Goal: Task Accomplishment & Management: Manage account settings

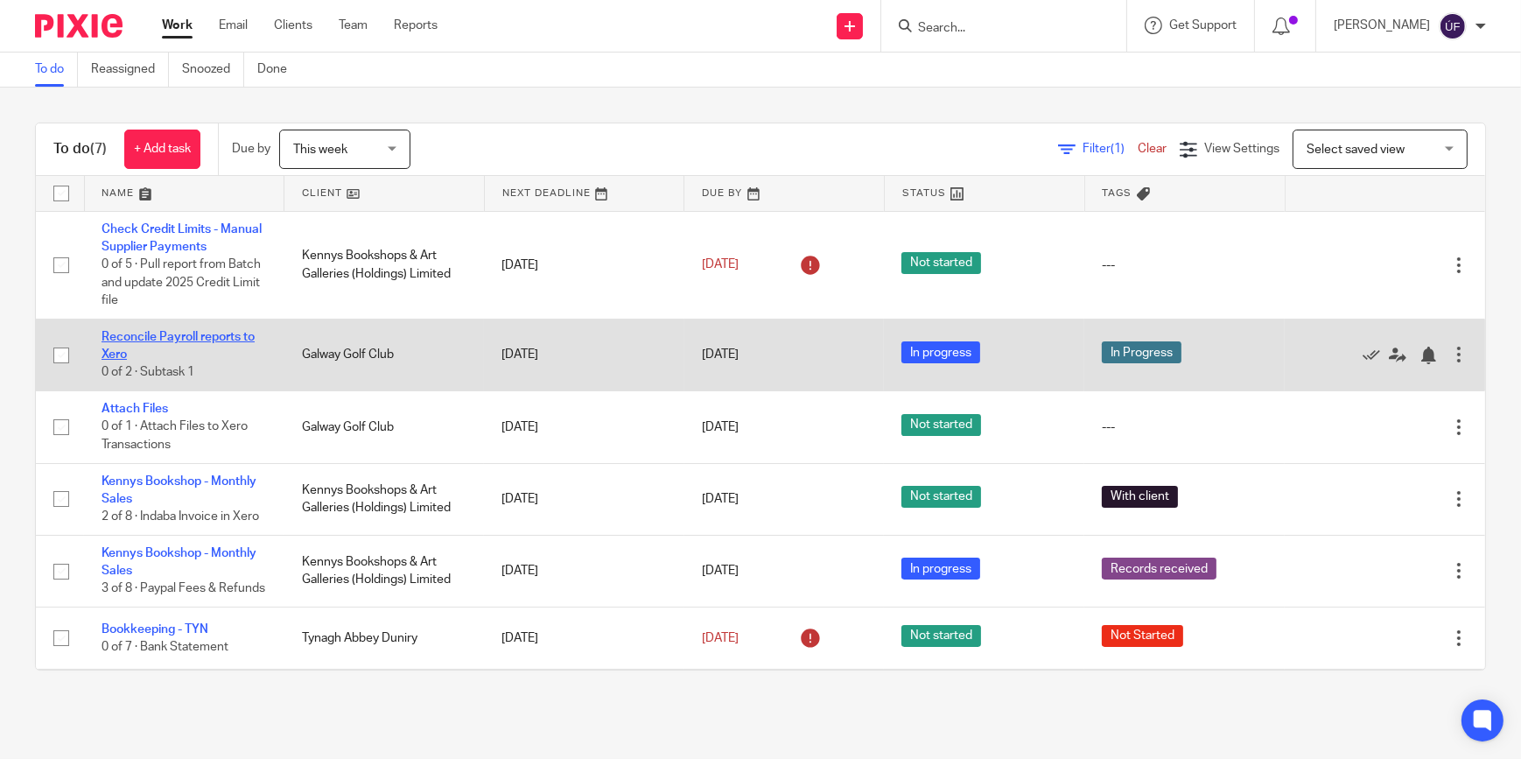
click at [206, 332] on link "Reconcile Payroll reports to Xero" at bounding box center [178, 346] width 153 height 30
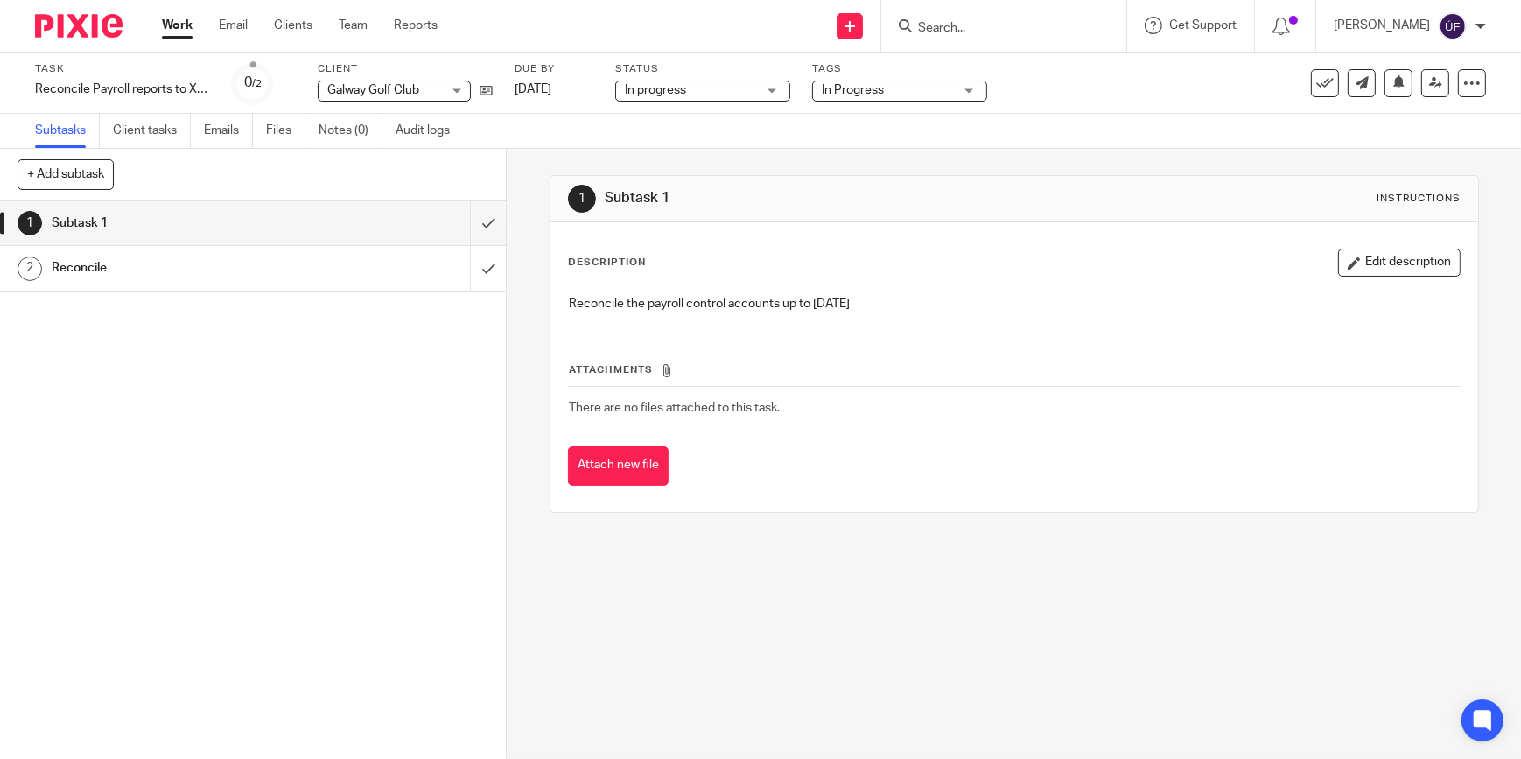
click at [383, 269] on div "Reconcile" at bounding box center [253, 268] width 402 height 26
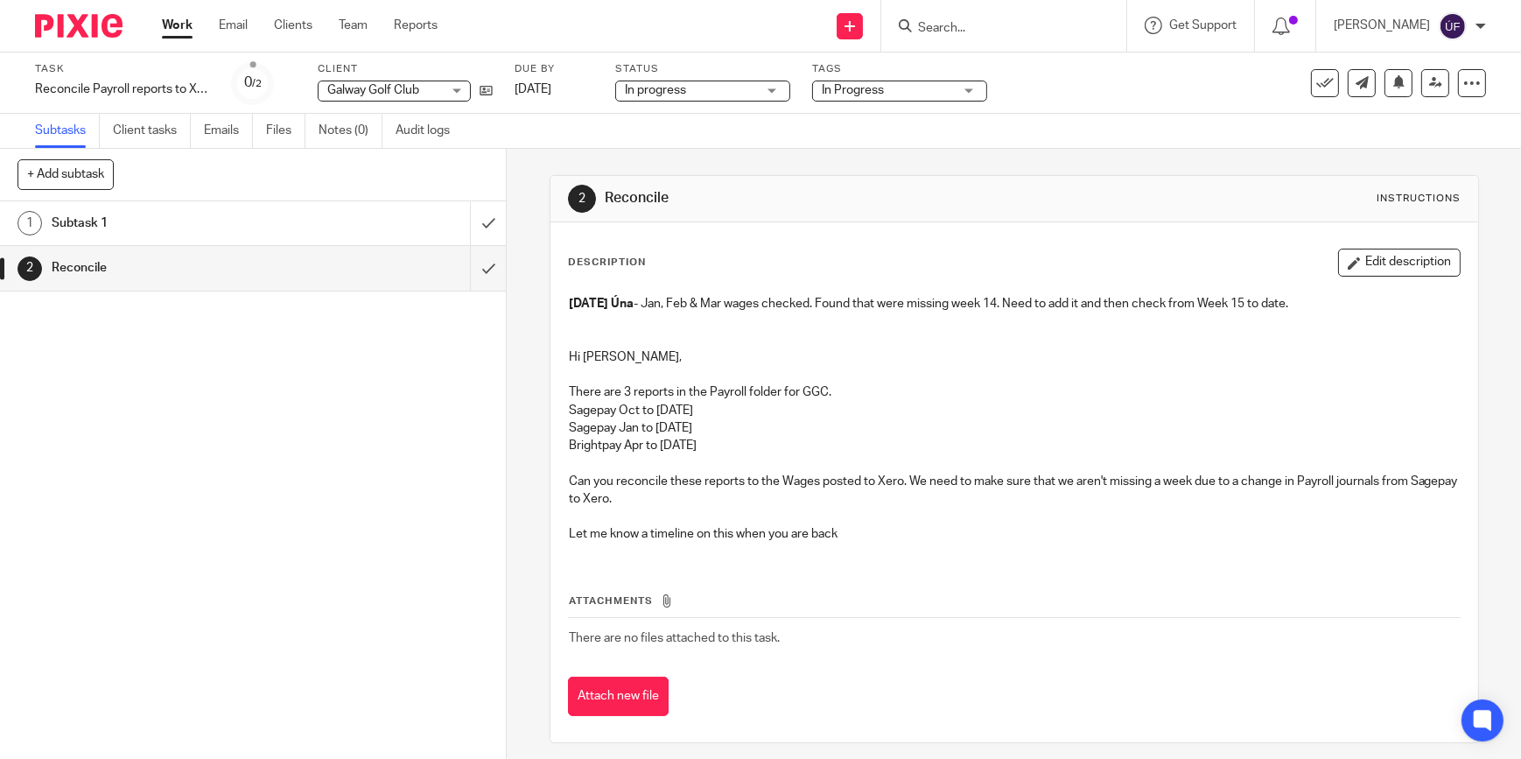
click at [417, 229] on div "Subtask 1" at bounding box center [253, 223] width 402 height 26
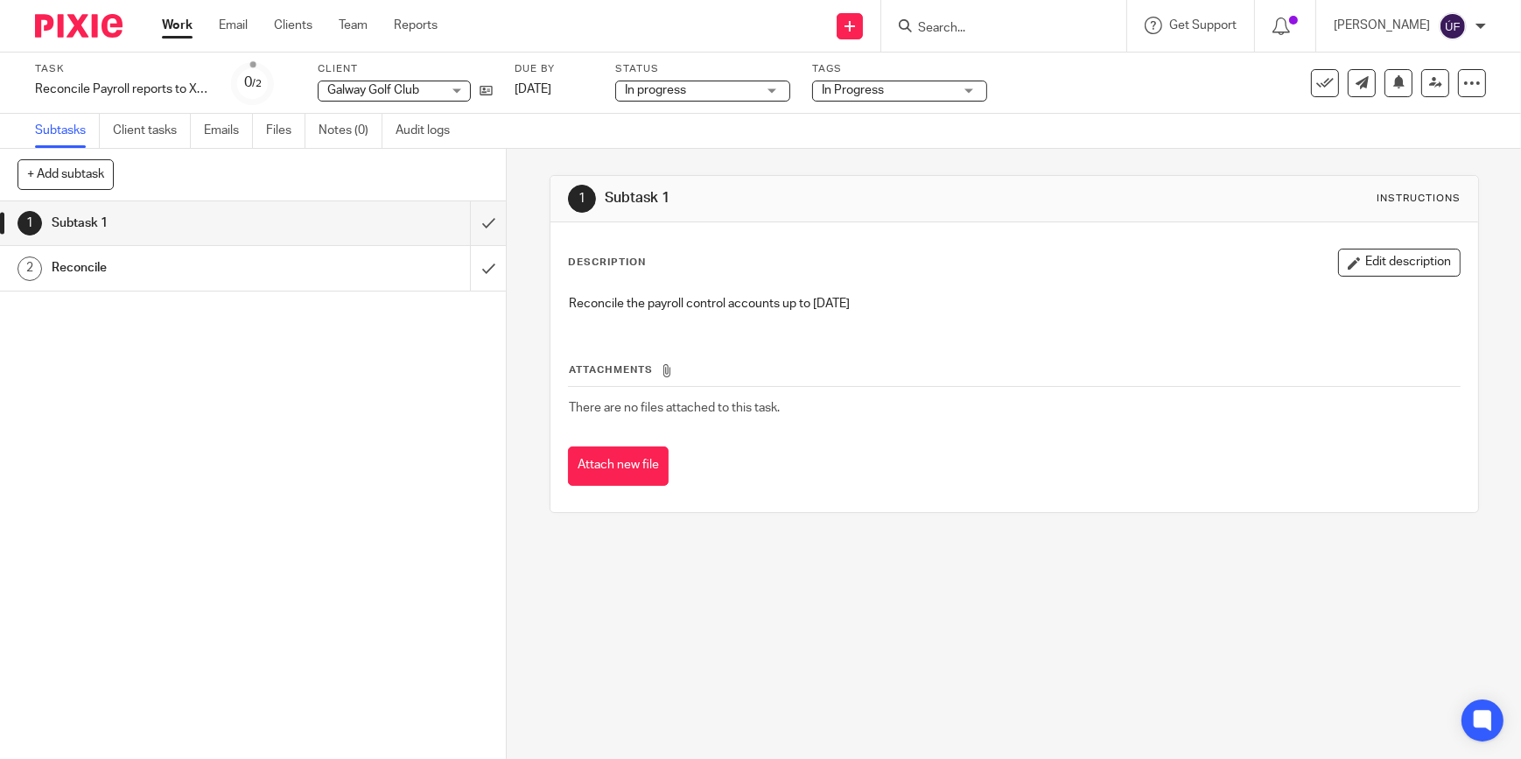
click at [354, 257] on div "Reconcile" at bounding box center [253, 268] width 402 height 26
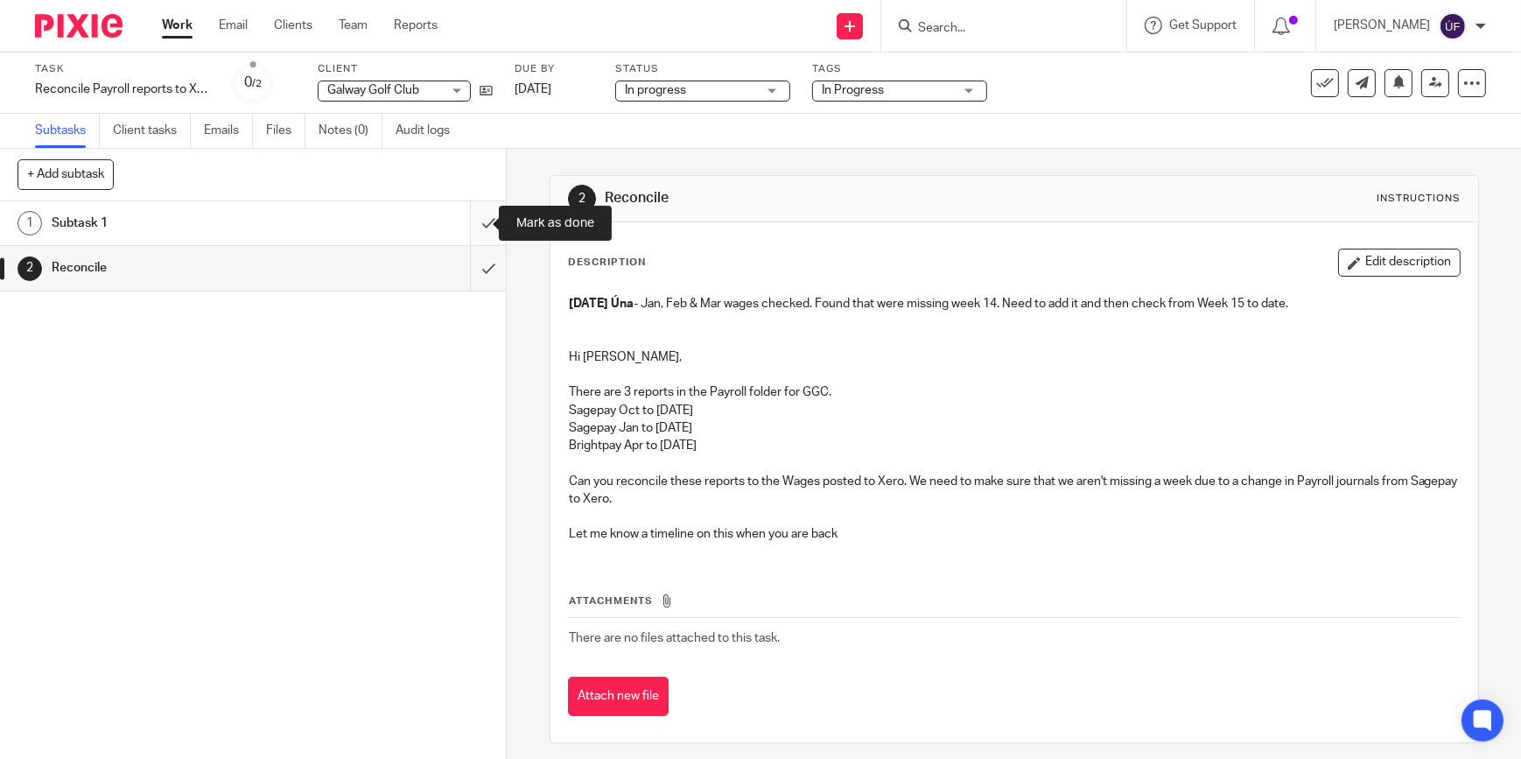
click at [463, 220] on input "submit" at bounding box center [253, 223] width 506 height 44
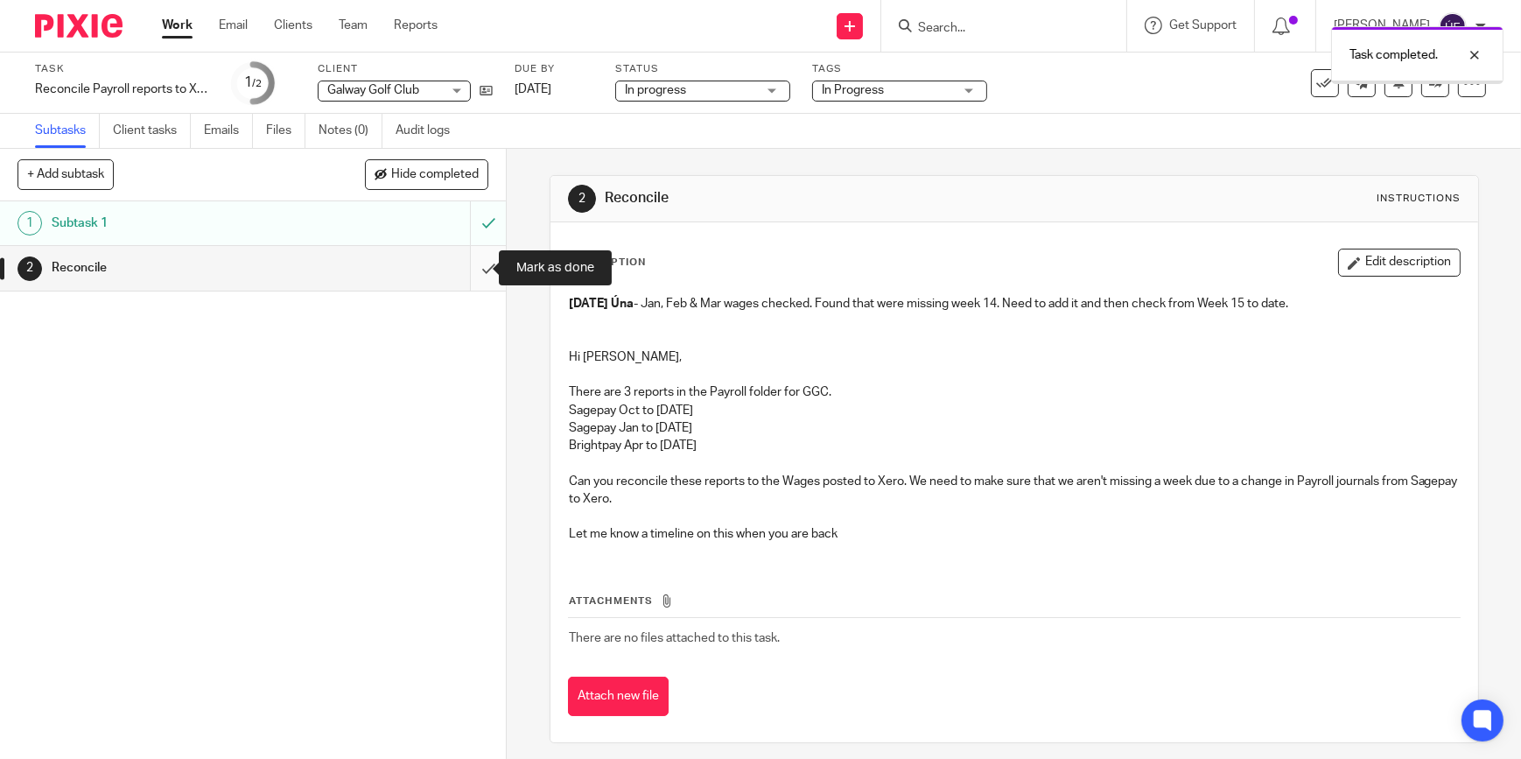
click at [471, 263] on input "submit" at bounding box center [253, 268] width 506 height 44
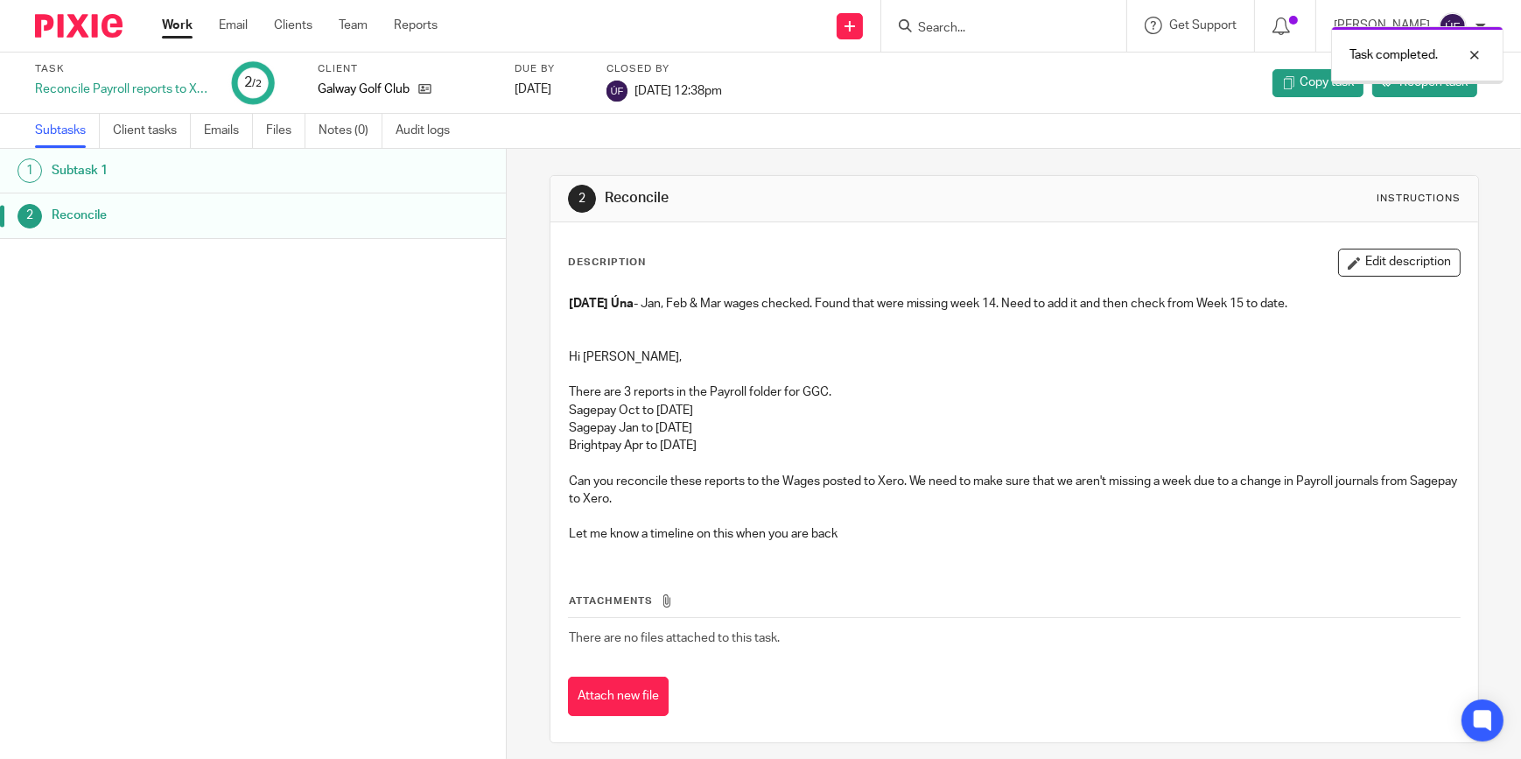
click at [179, 23] on link "Work" at bounding box center [177, 26] width 31 height 18
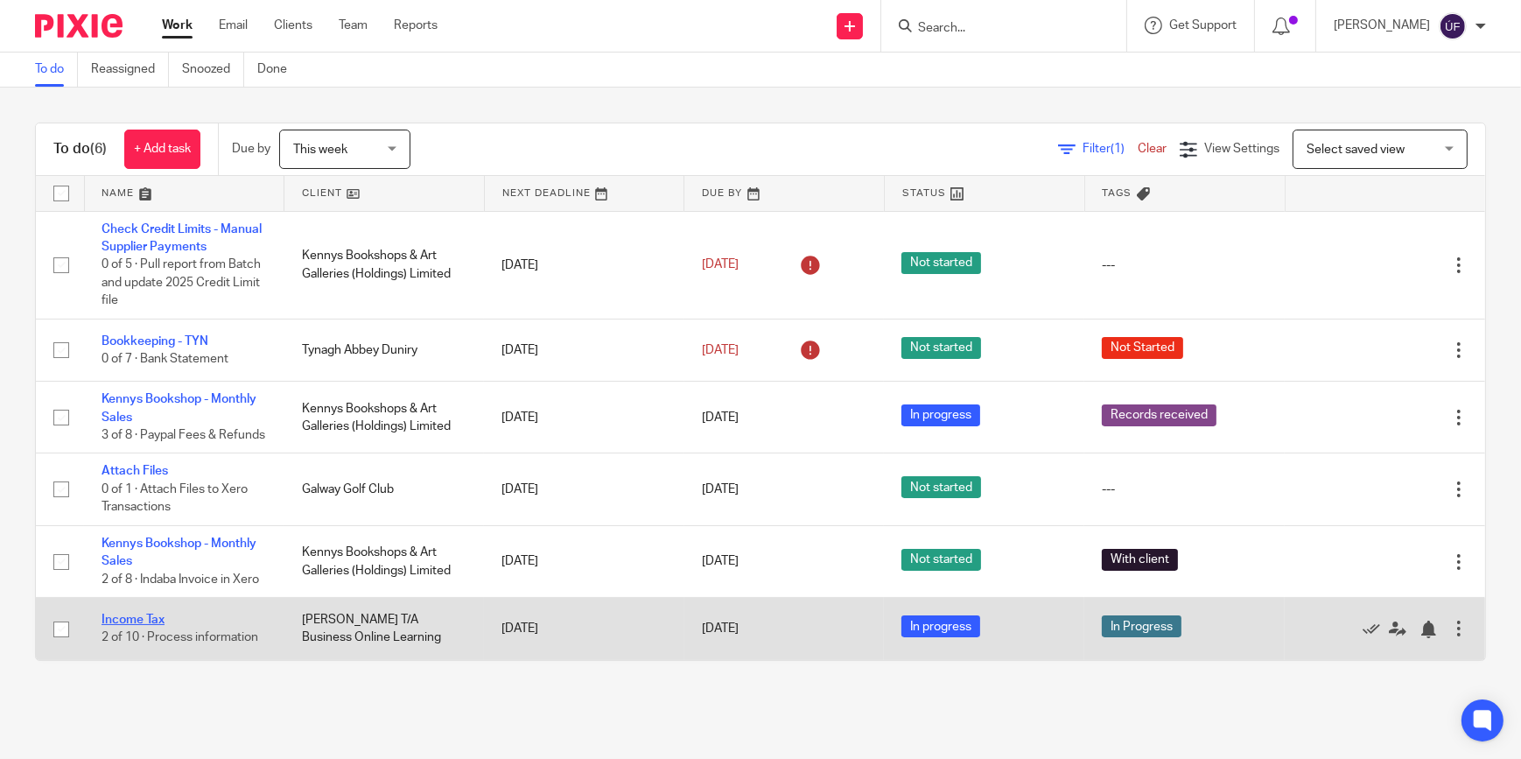
click at [154, 626] on link "Income Tax" at bounding box center [133, 620] width 63 height 12
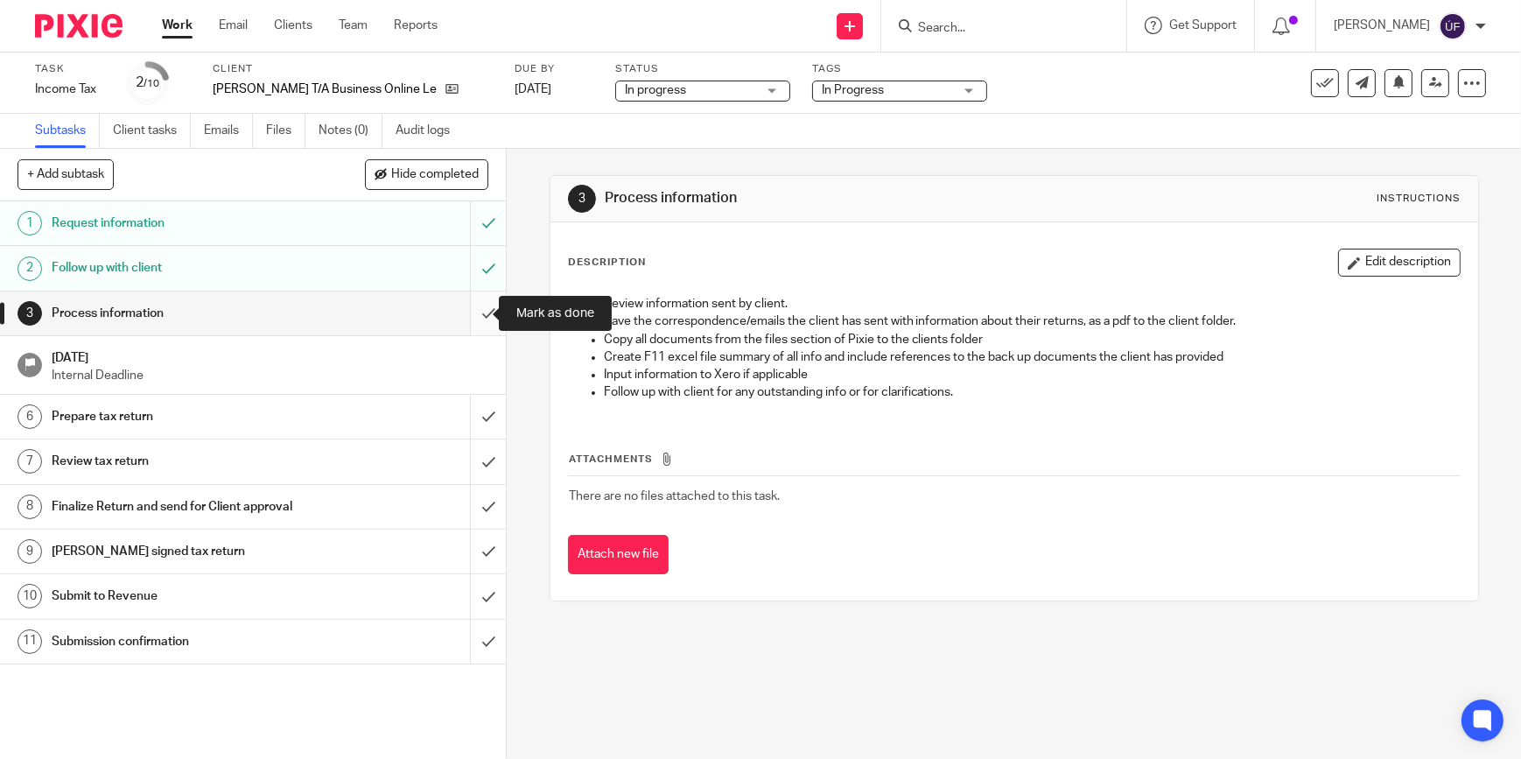
click at [470, 315] on input "submit" at bounding box center [253, 313] width 506 height 44
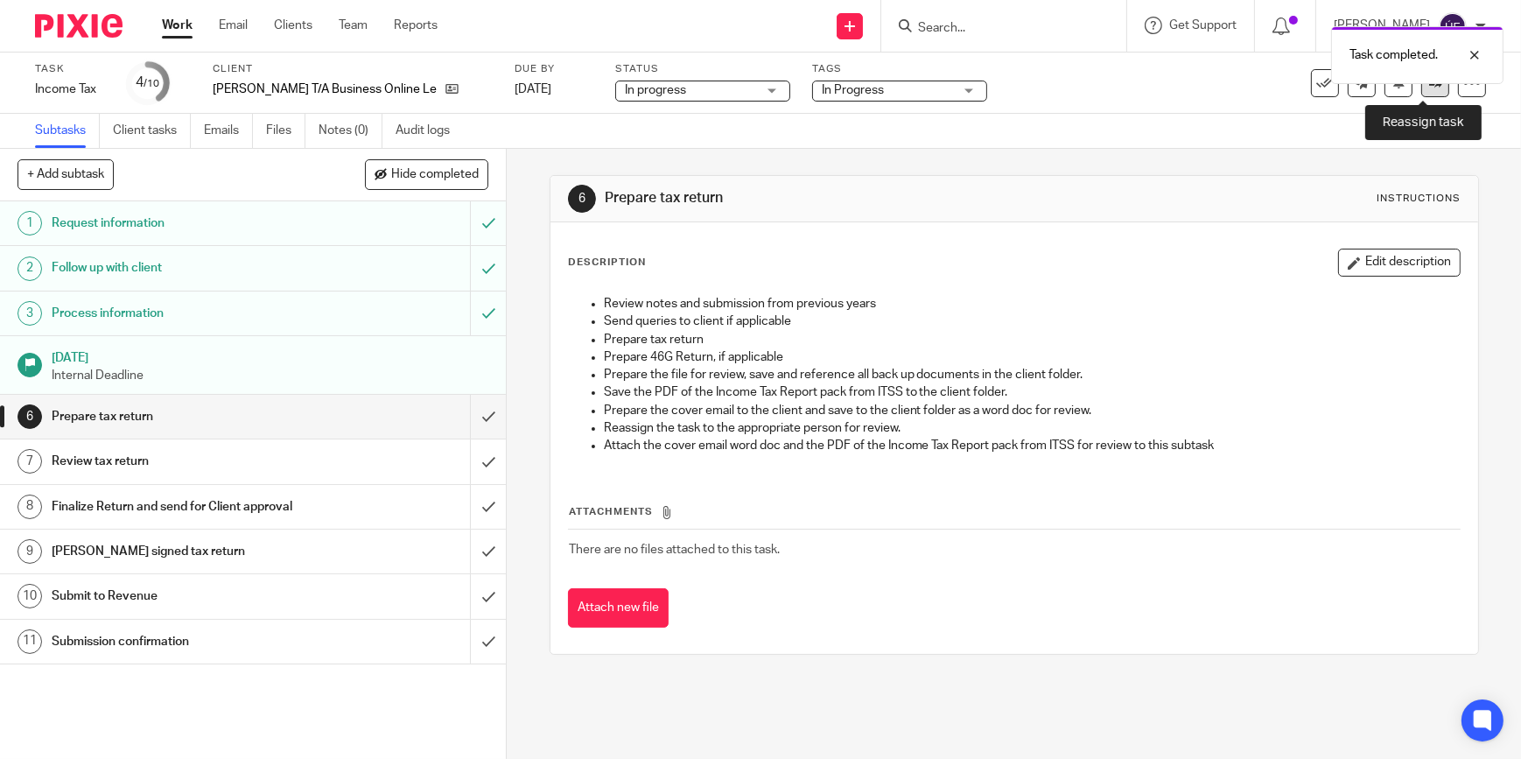
click at [1429, 85] on icon at bounding box center [1435, 82] width 13 height 13
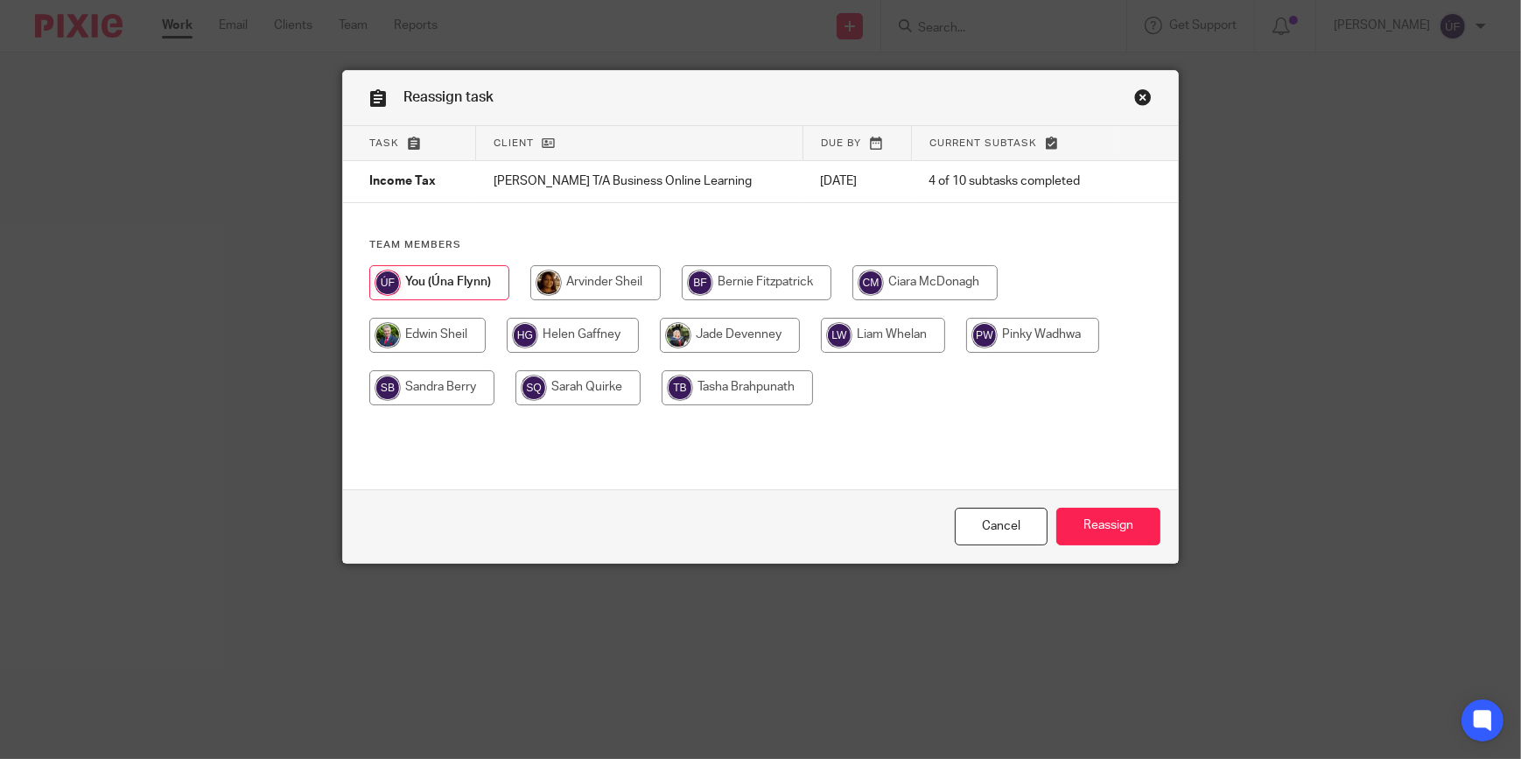
click at [741, 329] on input "radio" at bounding box center [730, 335] width 140 height 35
radio input "true"
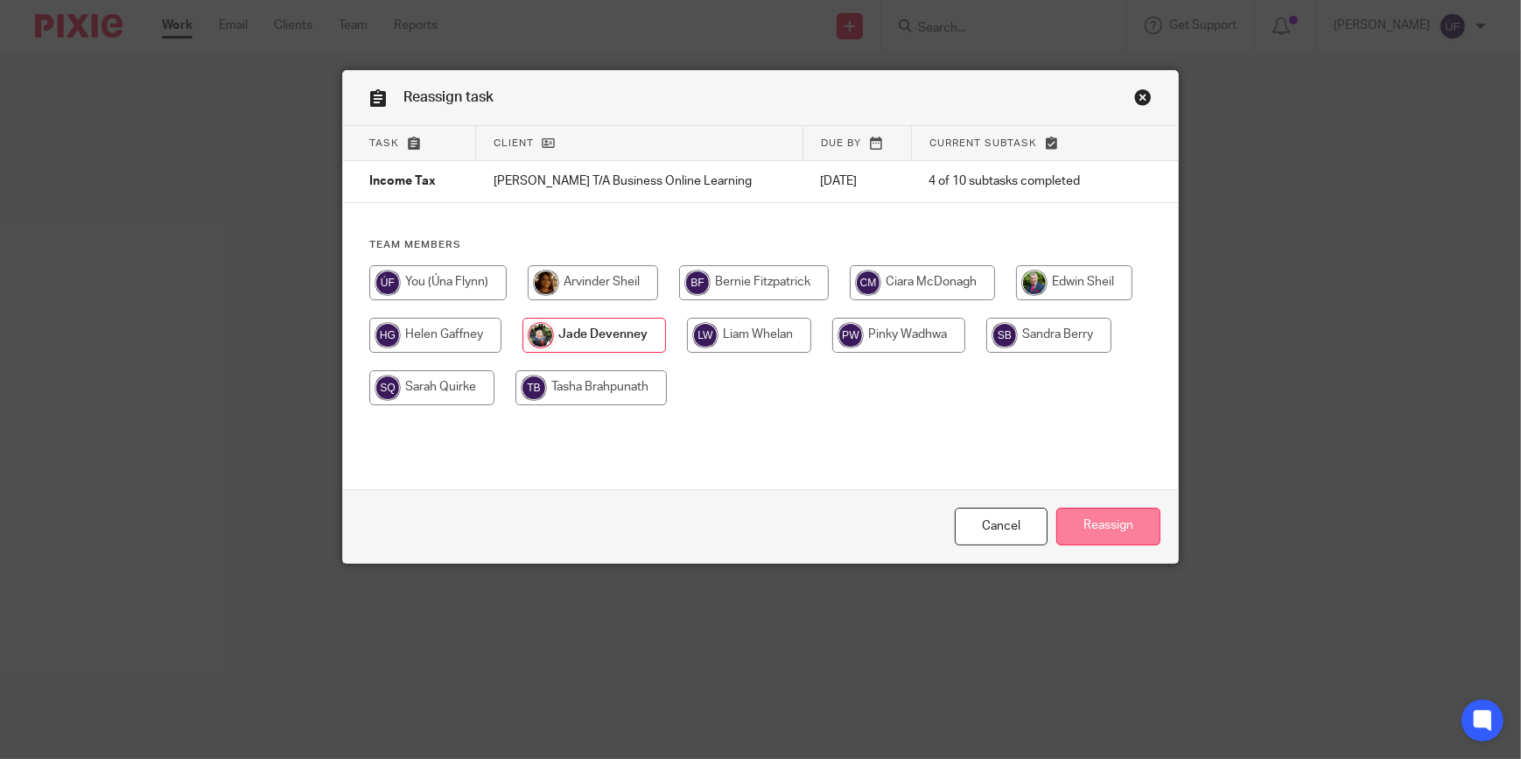
click at [1093, 530] on input "Reassign" at bounding box center [1108, 527] width 104 height 38
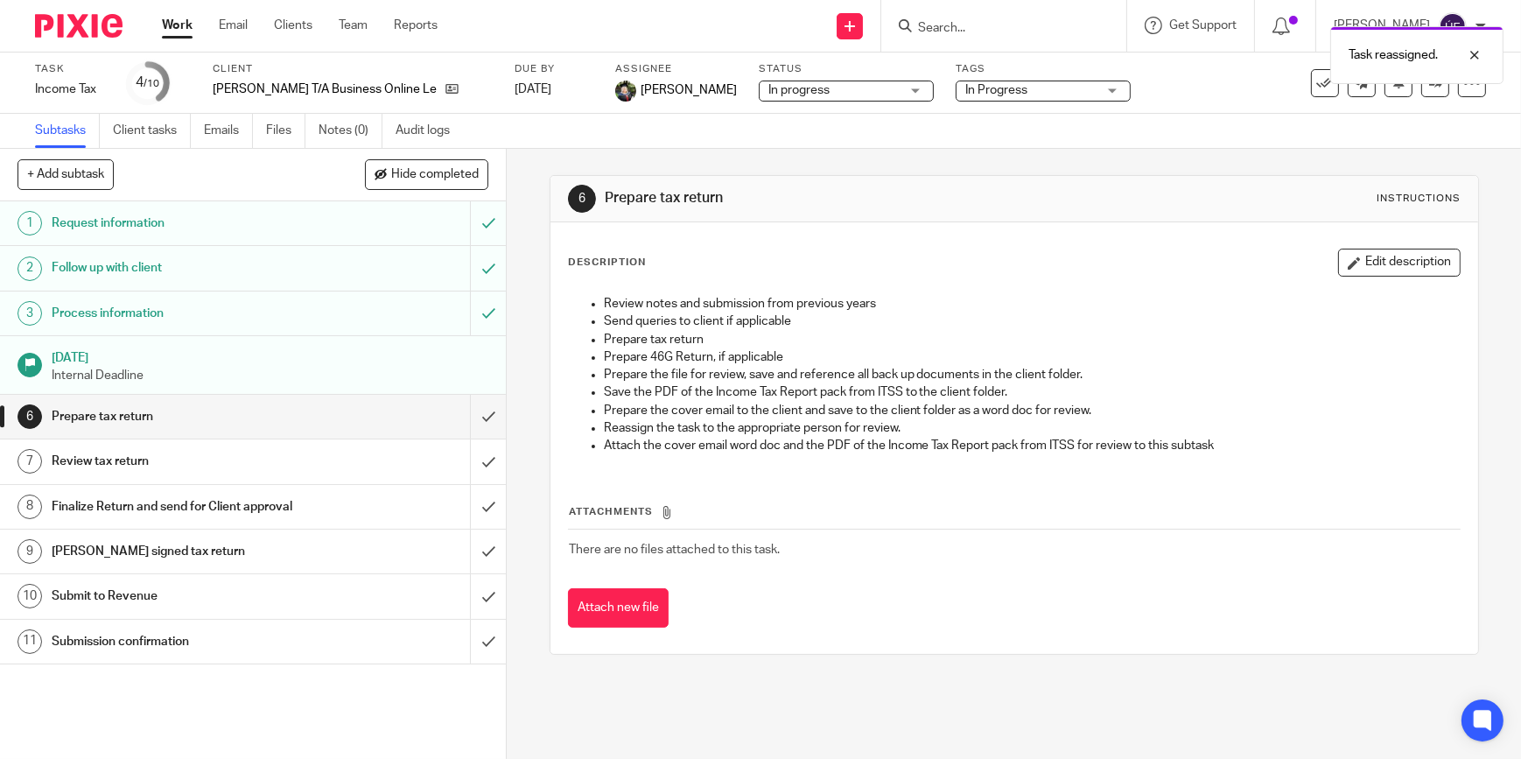
click at [91, 27] on img at bounding box center [79, 26] width 88 height 24
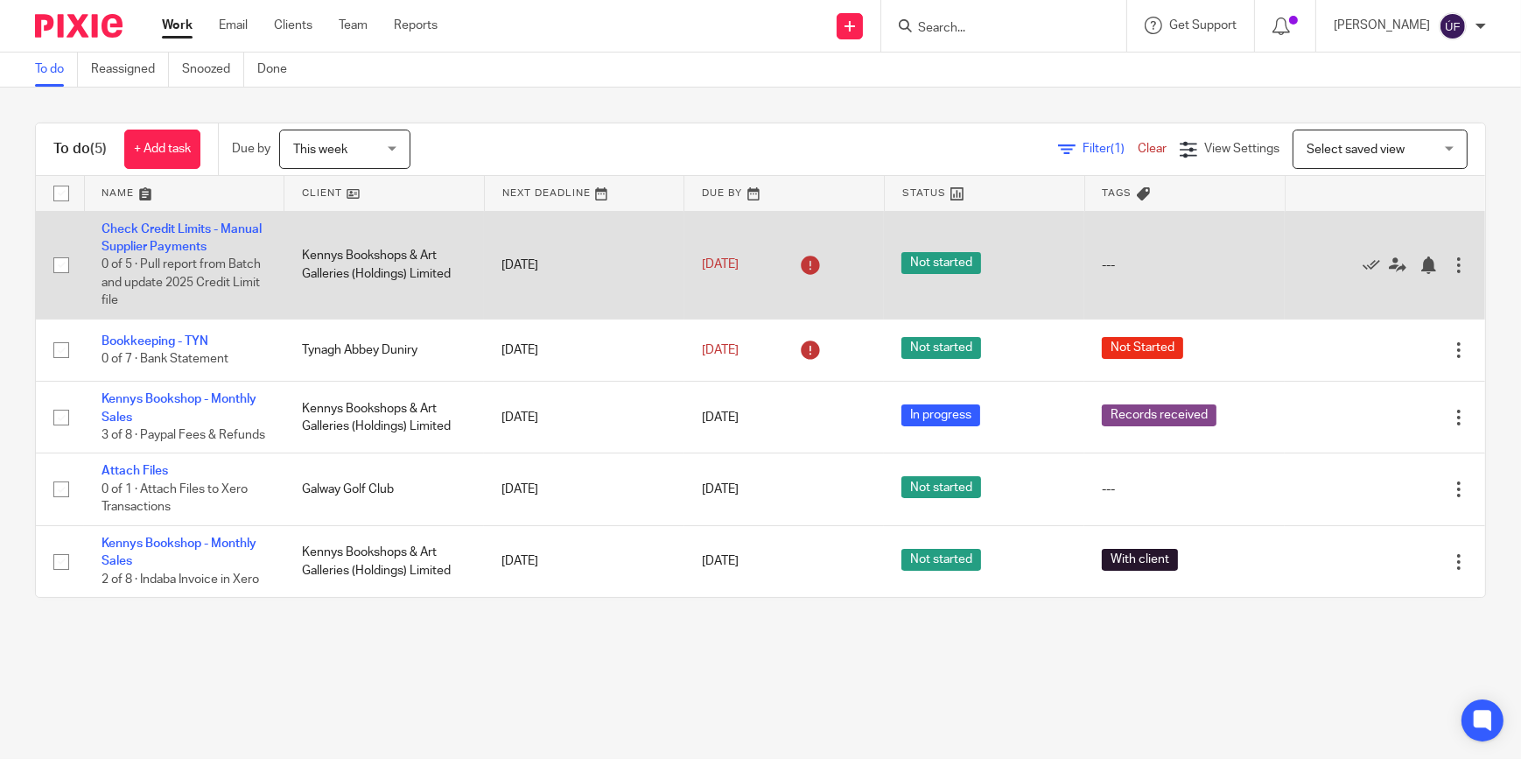
click at [203, 236] on td "Check Credit Limits - Manual Supplier Payments 0 of 5 · Pull report from Batch …" at bounding box center [184, 265] width 200 height 108
click at [208, 233] on link "Check Credit Limits - Manual Supplier Payments" at bounding box center [182, 238] width 160 height 30
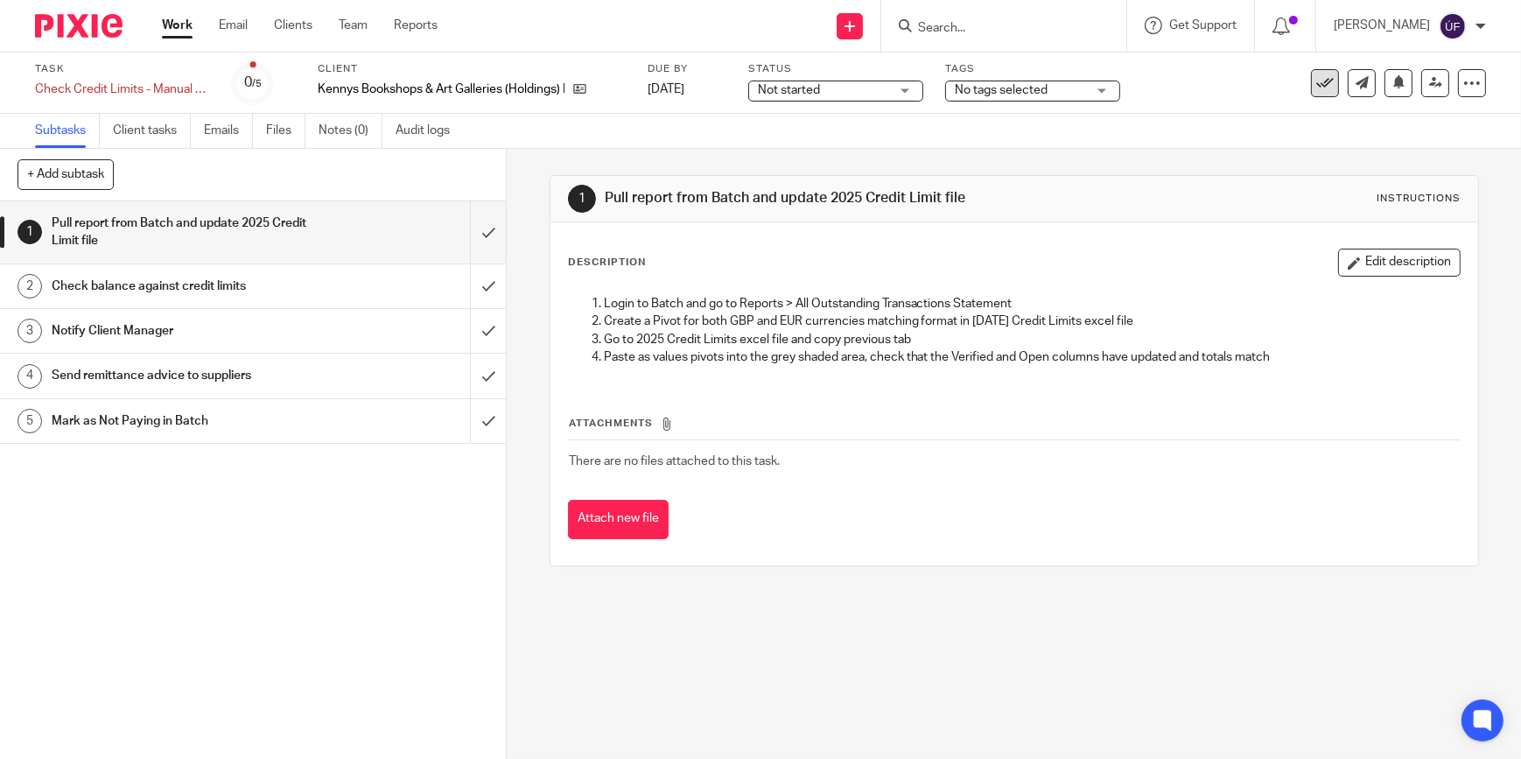
click at [1316, 81] on icon at bounding box center [1325, 83] width 18 height 18
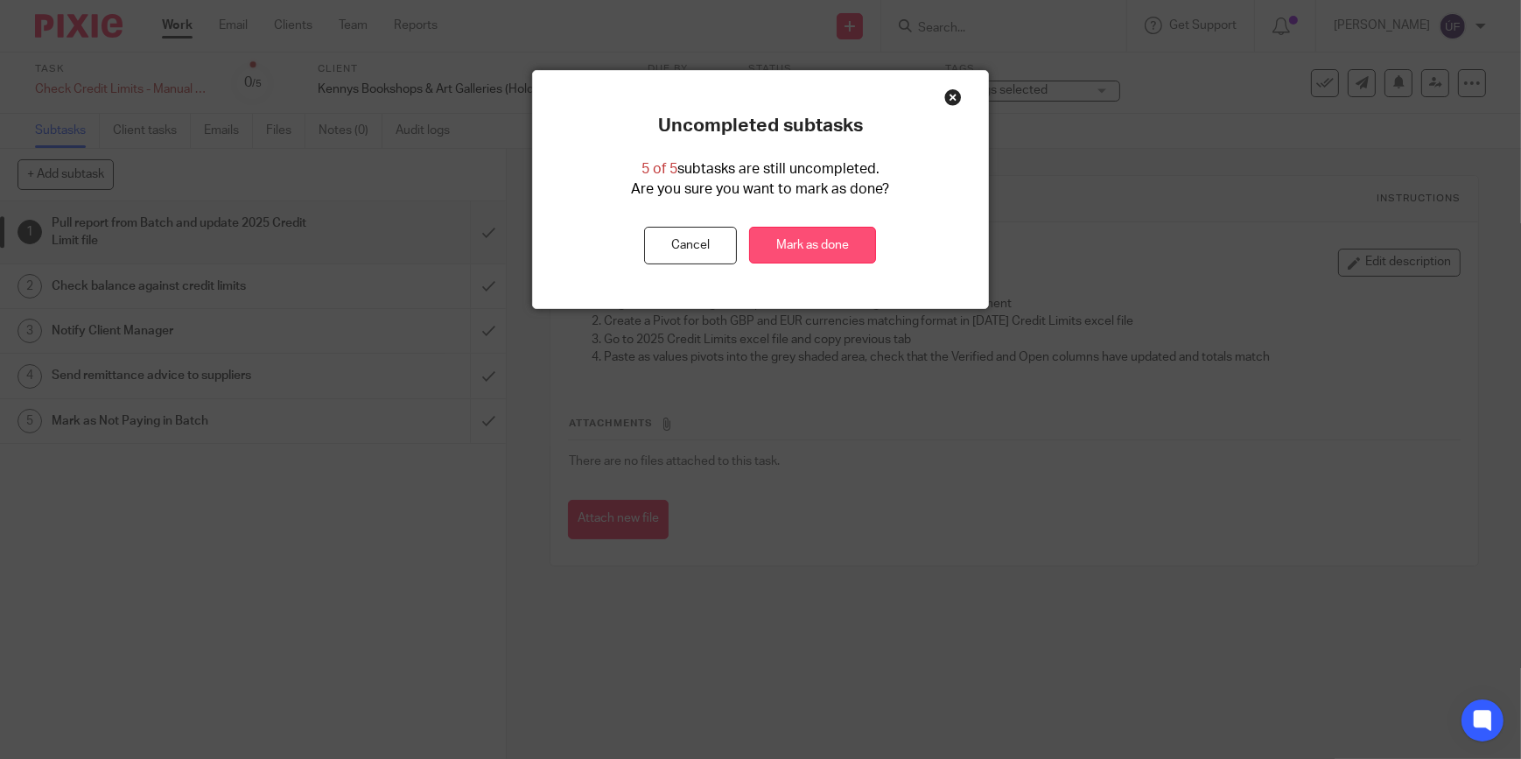
click at [830, 238] on link "Mark as done" at bounding box center [812, 246] width 127 height 38
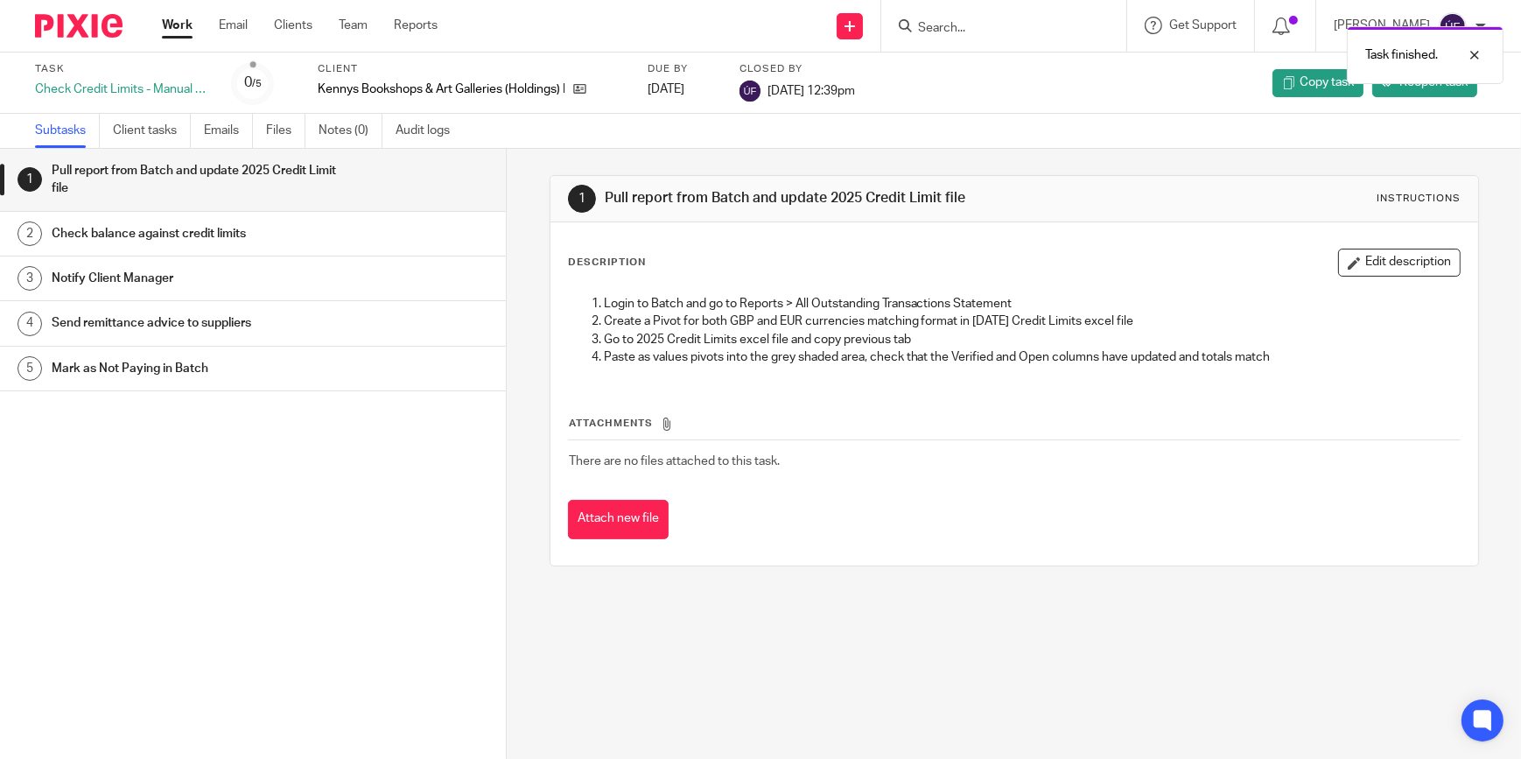
click at [174, 32] on link "Work" at bounding box center [177, 26] width 31 height 18
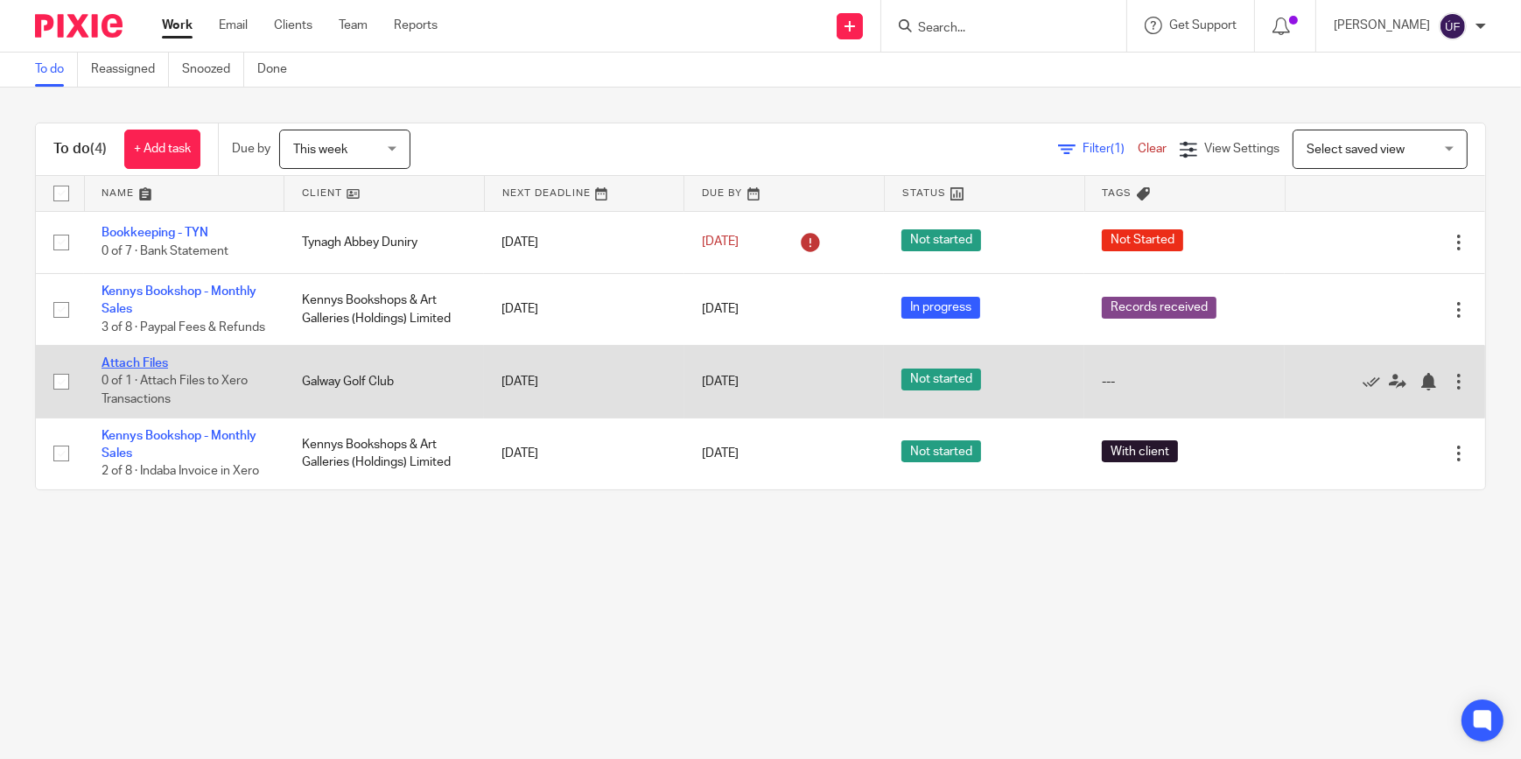
click at [146, 369] on link "Attach Files" at bounding box center [135, 363] width 67 height 12
